Goal: Use online tool/utility: Utilize a website feature to perform a specific function

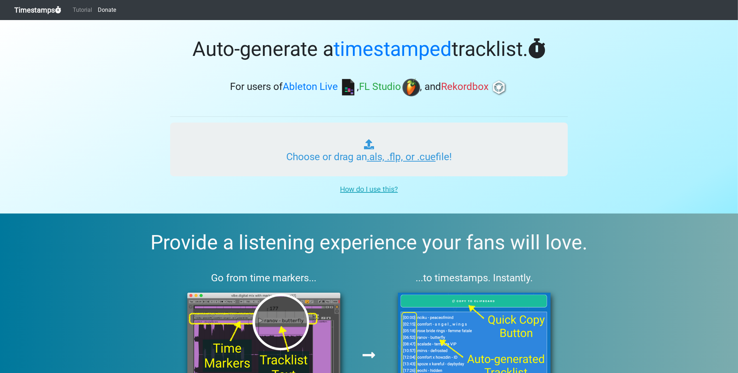
click at [441, 156] on input "Choose or drag an .als, .flp, or .cue file!" at bounding box center [369, 150] width 398 height 54
type input "C:\fakepath\kainatmian MIX2_2.flp"
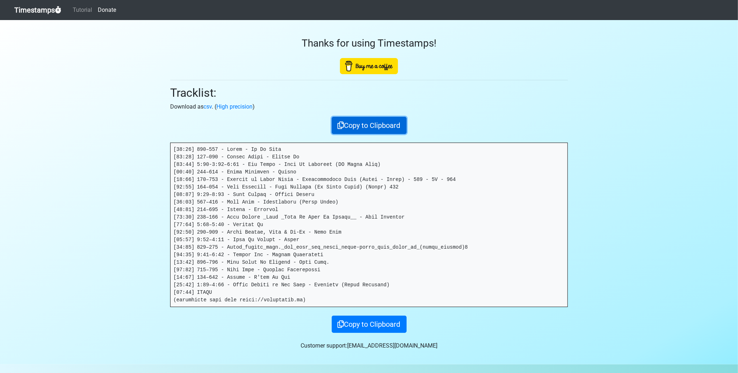
click at [356, 123] on button "Copy to Clipboard" at bounding box center [369, 125] width 75 height 17
